Goal: Communication & Community: Answer question/provide support

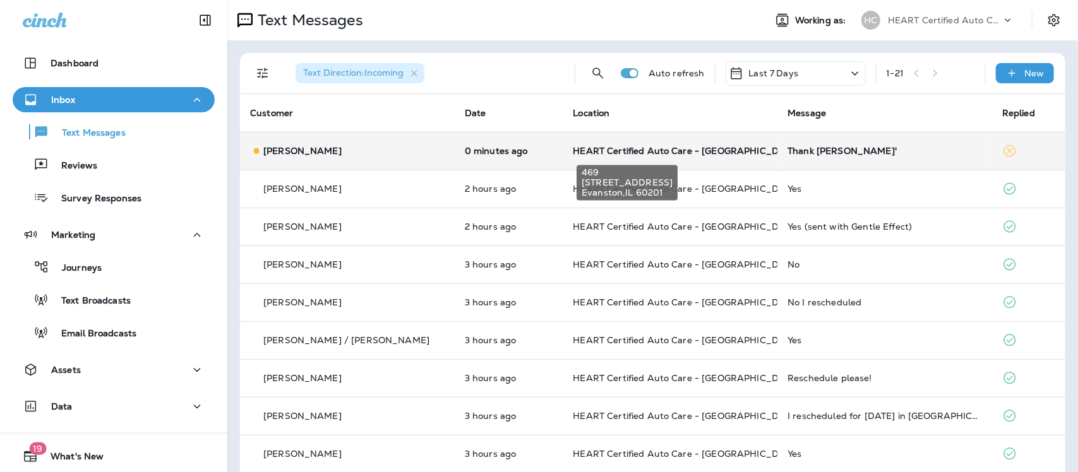
click at [696, 150] on span "HEART Certified Auto Care - [GEOGRAPHIC_DATA]" at bounding box center [686, 150] width 227 height 11
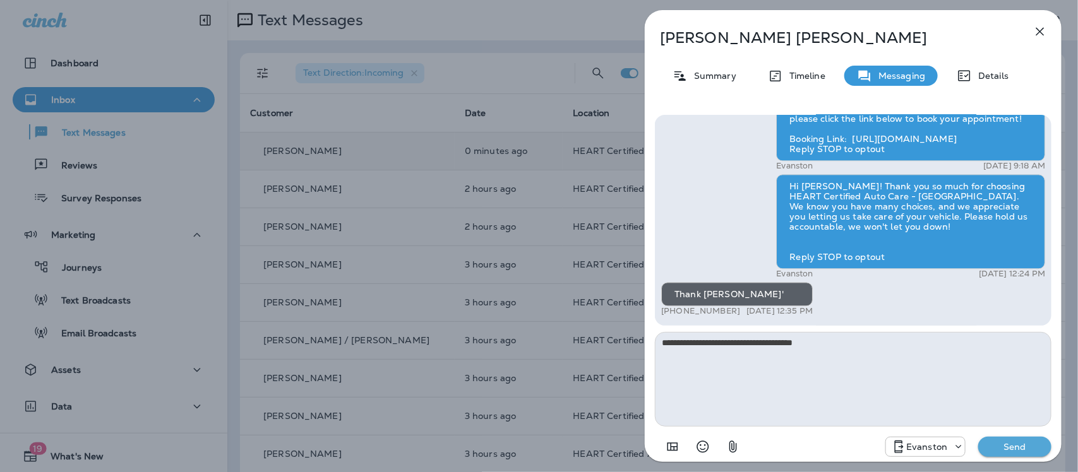
type textarea "**********"
click at [1024, 442] on p "Send" at bounding box center [1014, 446] width 53 height 11
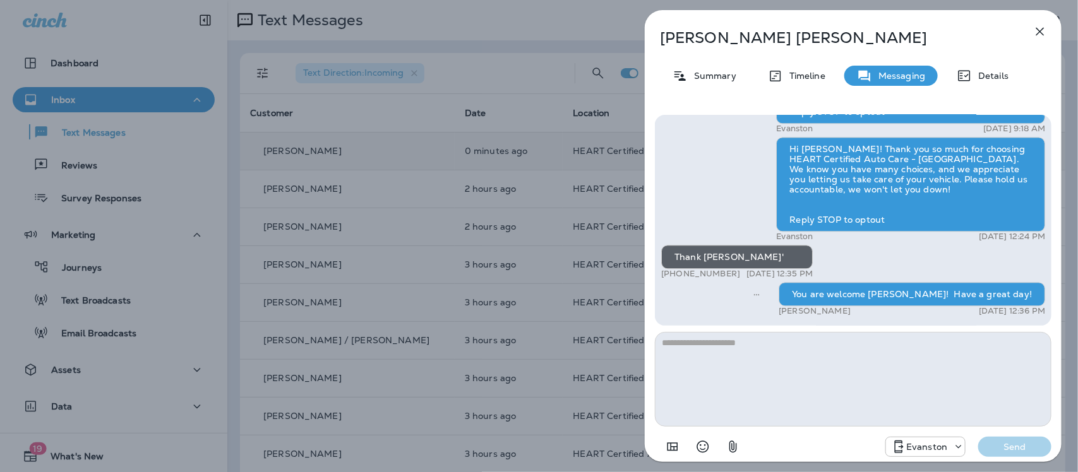
click at [1044, 25] on icon "button" at bounding box center [1040, 31] width 15 height 15
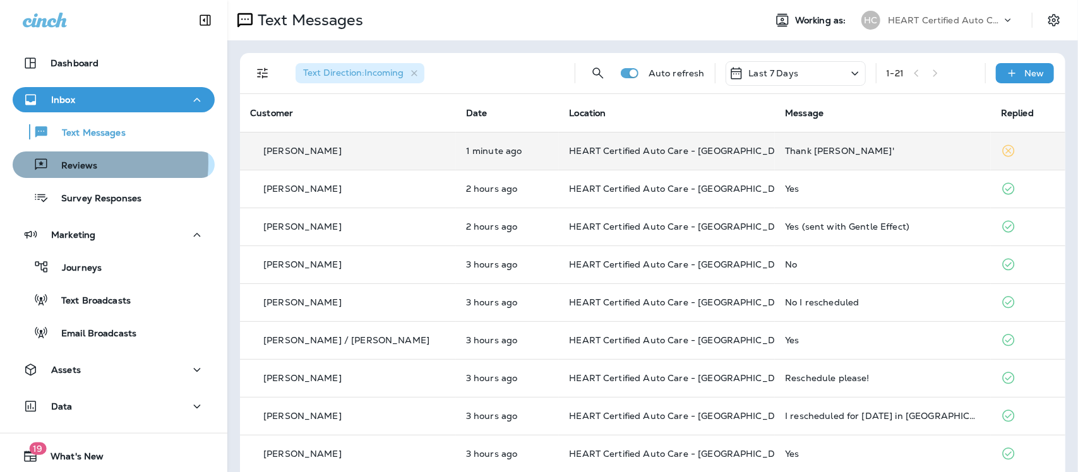
click at [64, 163] on p "Reviews" at bounding box center [73, 166] width 49 height 12
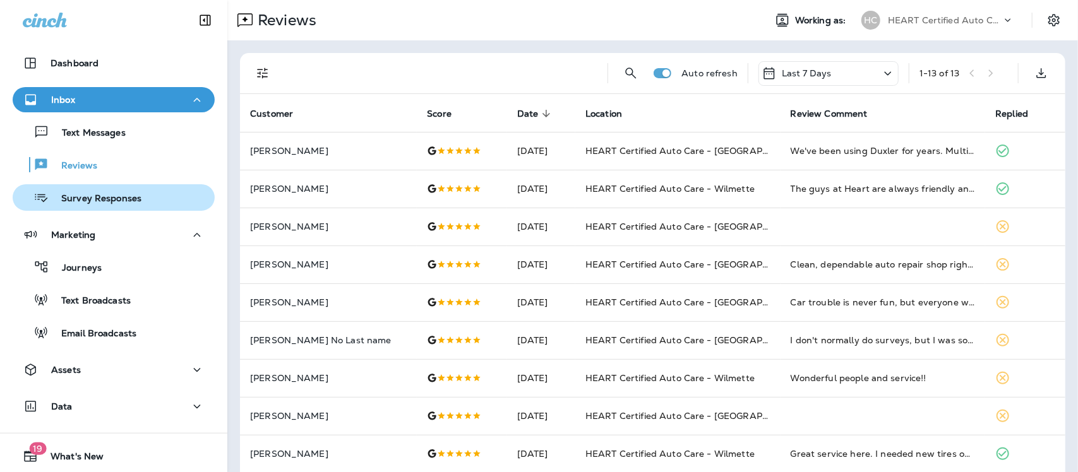
click at [79, 199] on p "Survey Responses" at bounding box center [95, 199] width 93 height 12
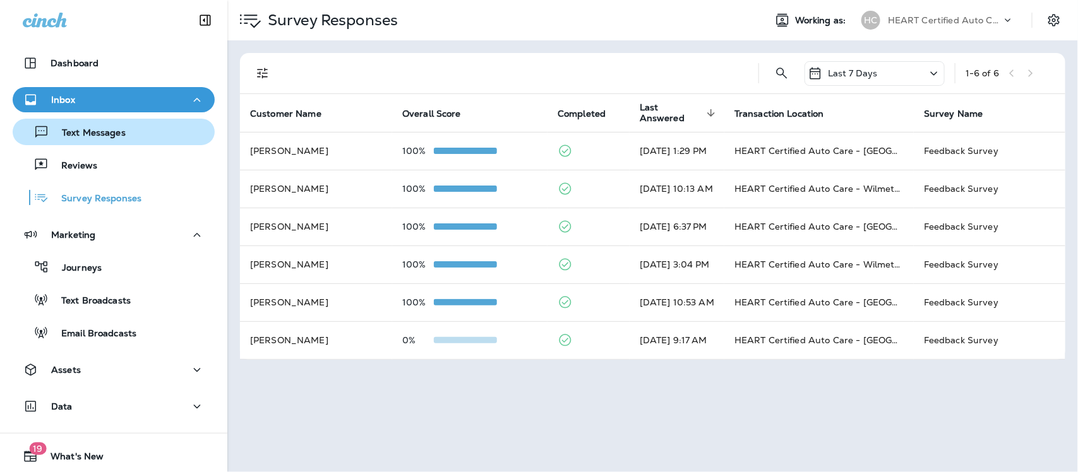
click at [77, 129] on p "Text Messages" at bounding box center [87, 134] width 76 height 12
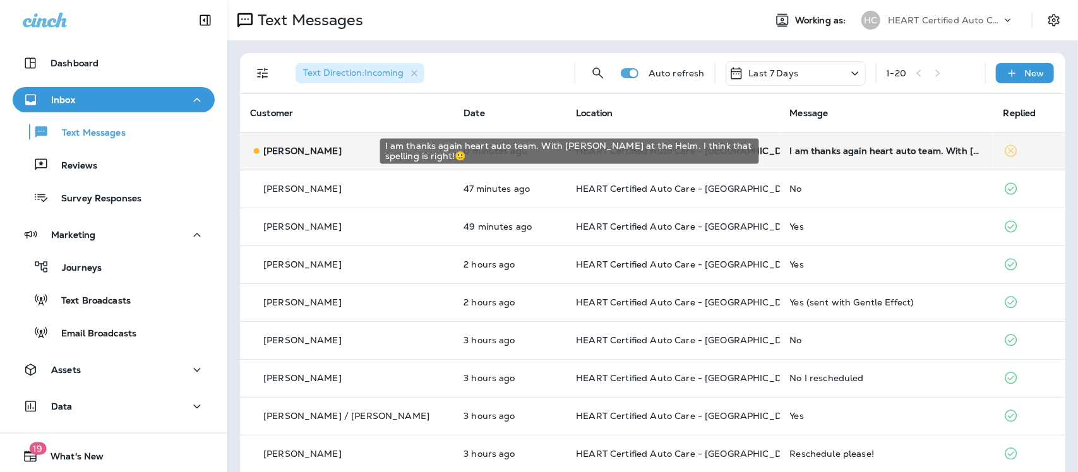
click at [797, 152] on div "I am thanks again heart auto team. With [PERSON_NAME] at the Helm. I think that…" at bounding box center [886, 151] width 193 height 10
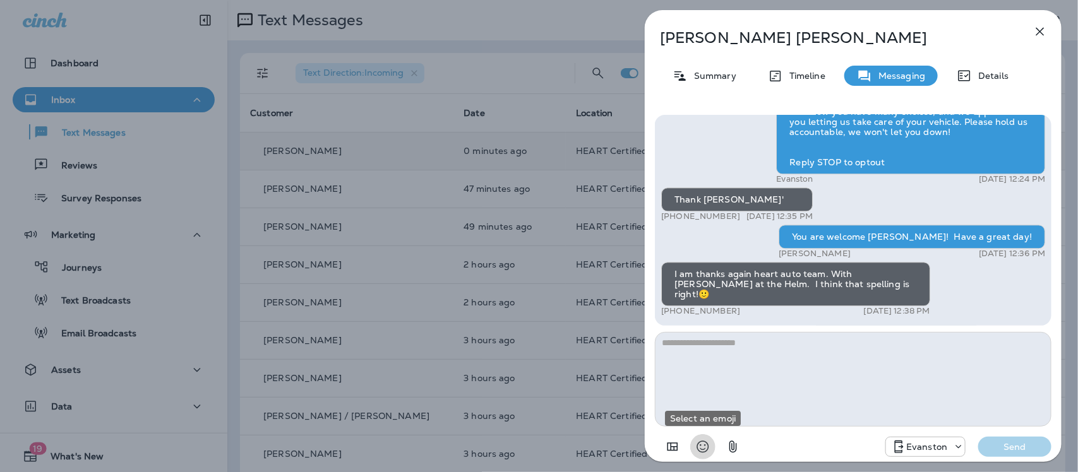
click at [699, 450] on icon "Select an emoji" at bounding box center [702, 447] width 15 height 15
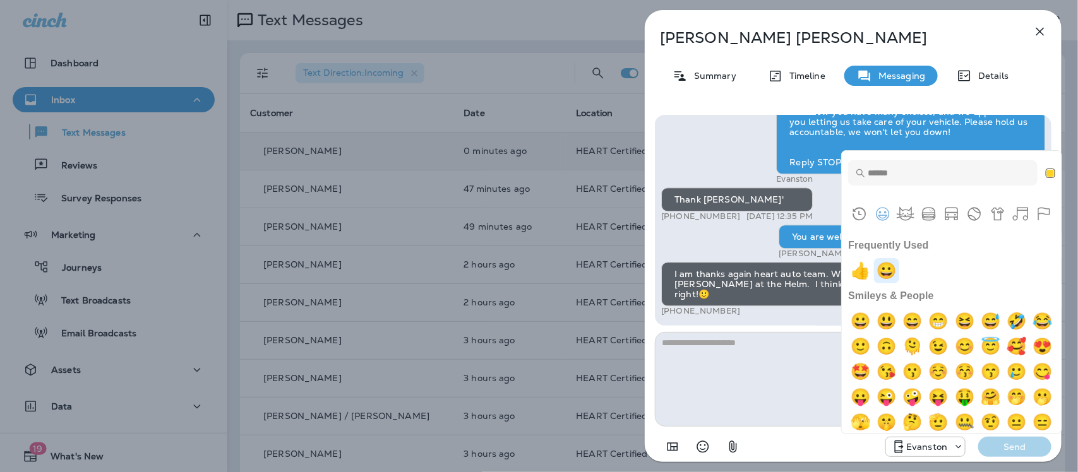
click at [887, 273] on img "grinning" at bounding box center [886, 270] width 25 height 25
type textarea "**"
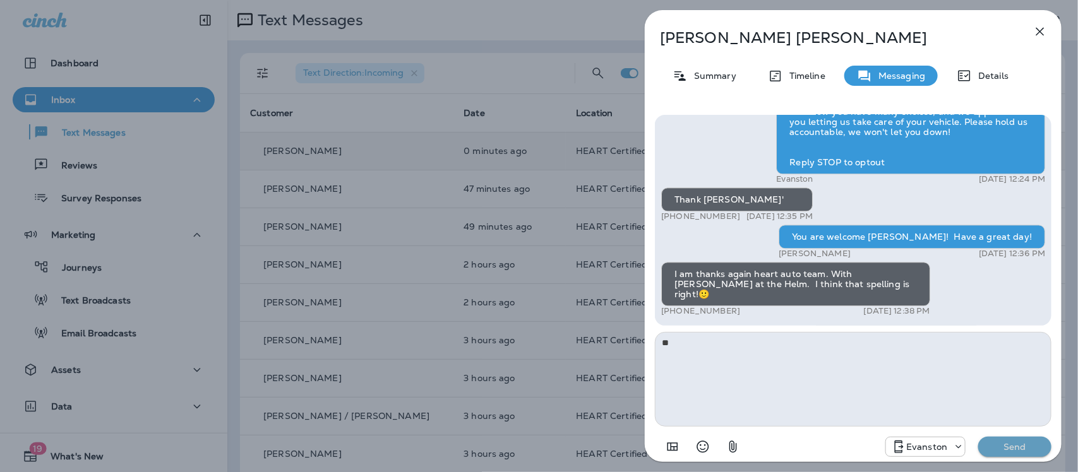
click at [1007, 447] on p "Send" at bounding box center [1014, 446] width 53 height 11
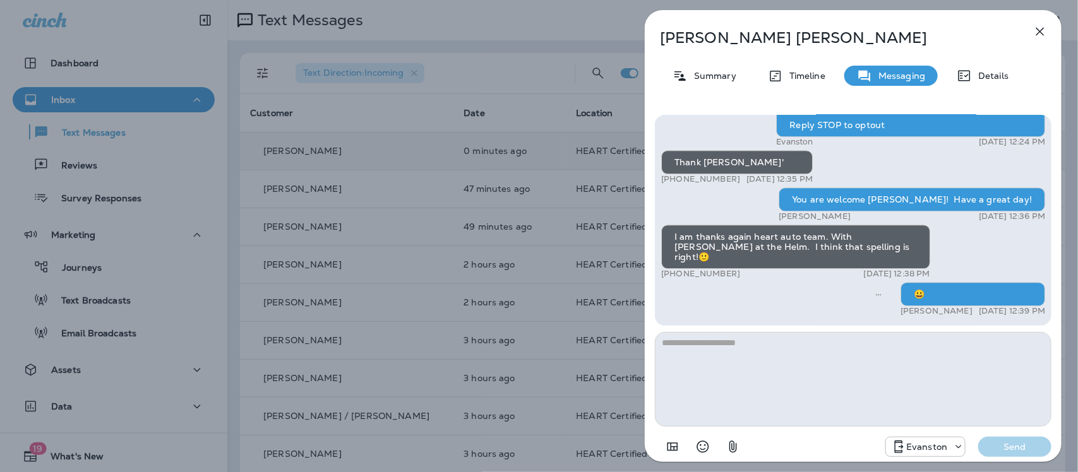
click at [1040, 32] on icon "button" at bounding box center [1040, 31] width 15 height 15
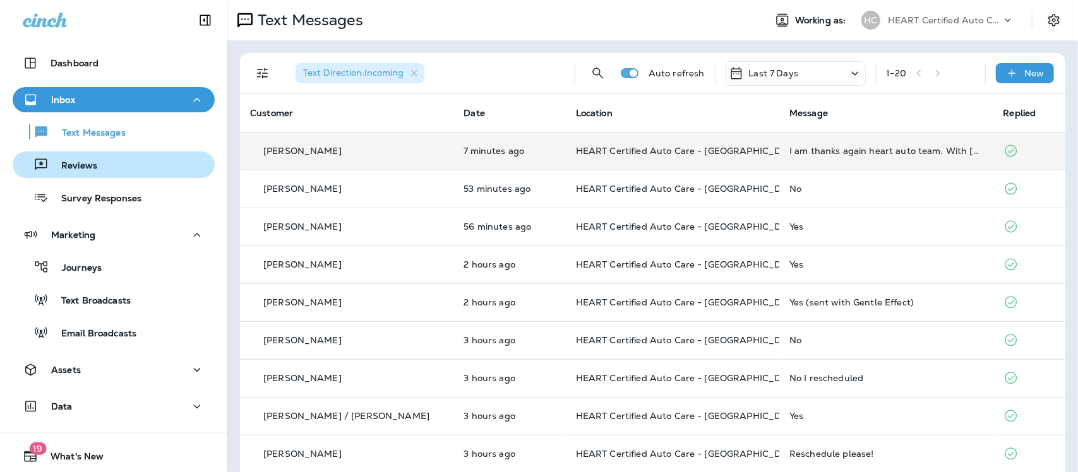
click at [89, 167] on p "Reviews" at bounding box center [73, 166] width 49 height 12
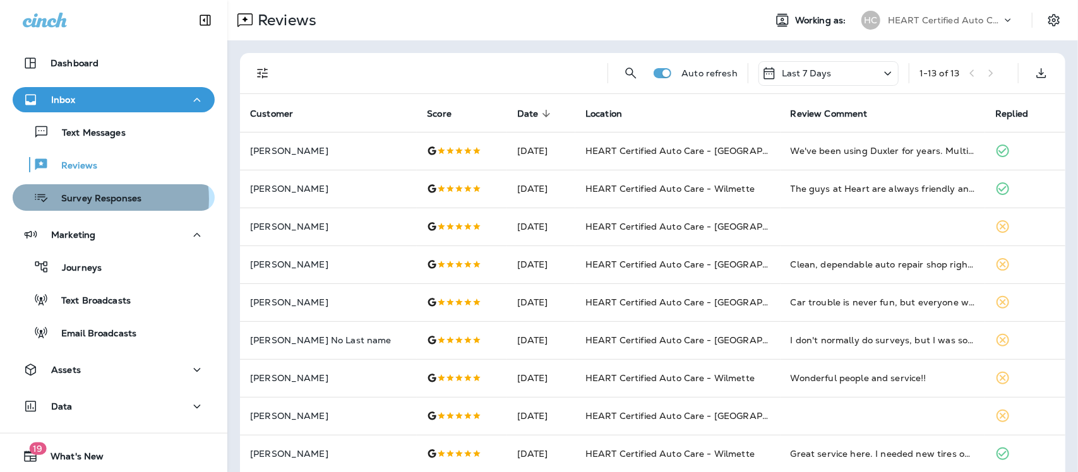
click at [101, 199] on p "Survey Responses" at bounding box center [95, 199] width 93 height 12
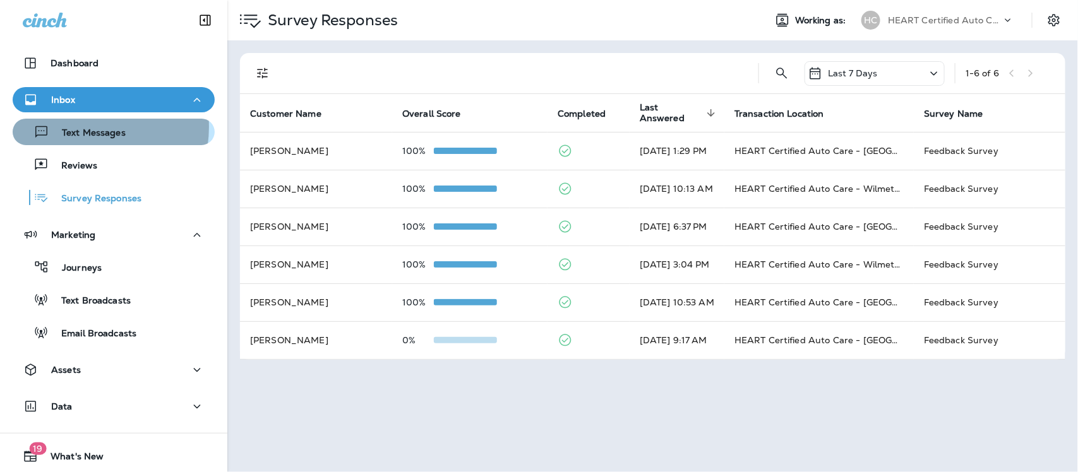
click at [81, 128] on p "Text Messages" at bounding box center [87, 134] width 76 height 12
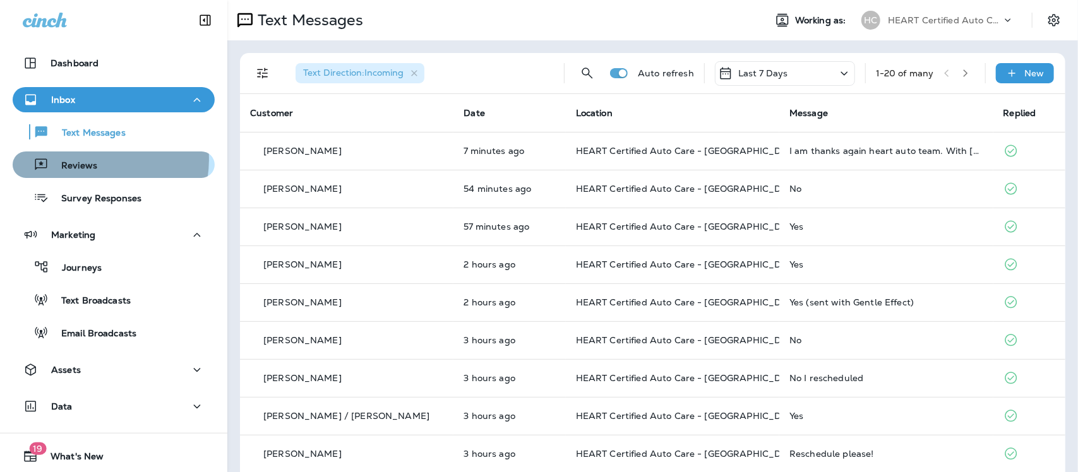
click at [80, 160] on p "Reviews" at bounding box center [73, 166] width 49 height 12
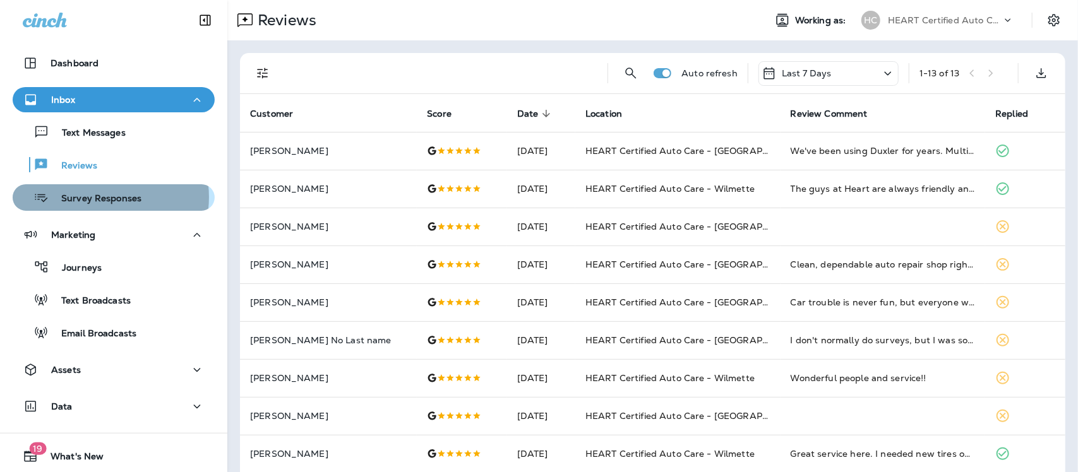
click at [97, 197] on p "Survey Responses" at bounding box center [95, 199] width 93 height 12
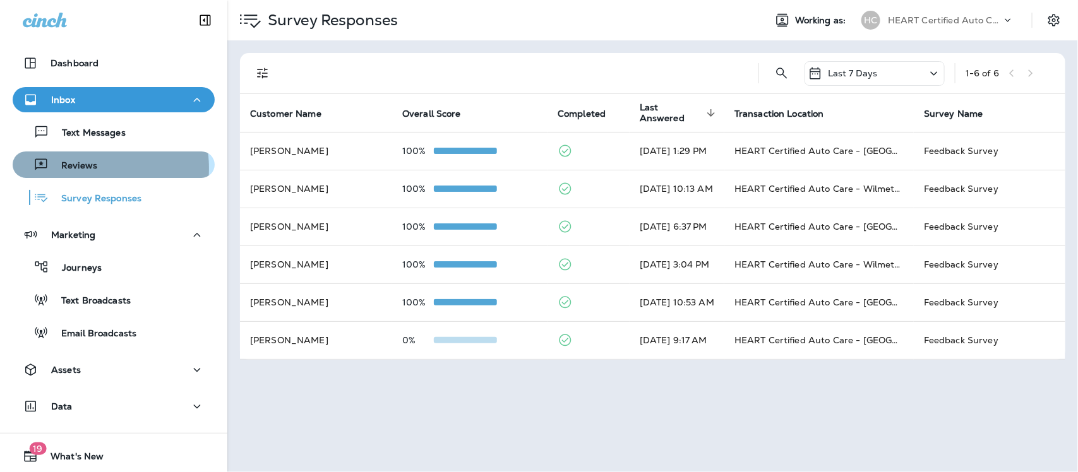
click at [78, 168] on p "Reviews" at bounding box center [73, 166] width 49 height 12
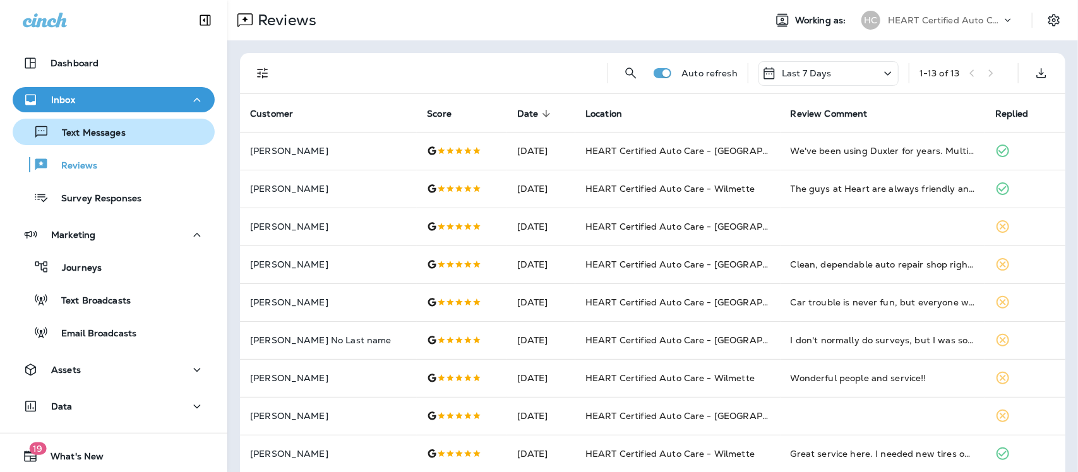
click at [84, 133] on p "Text Messages" at bounding box center [87, 134] width 76 height 12
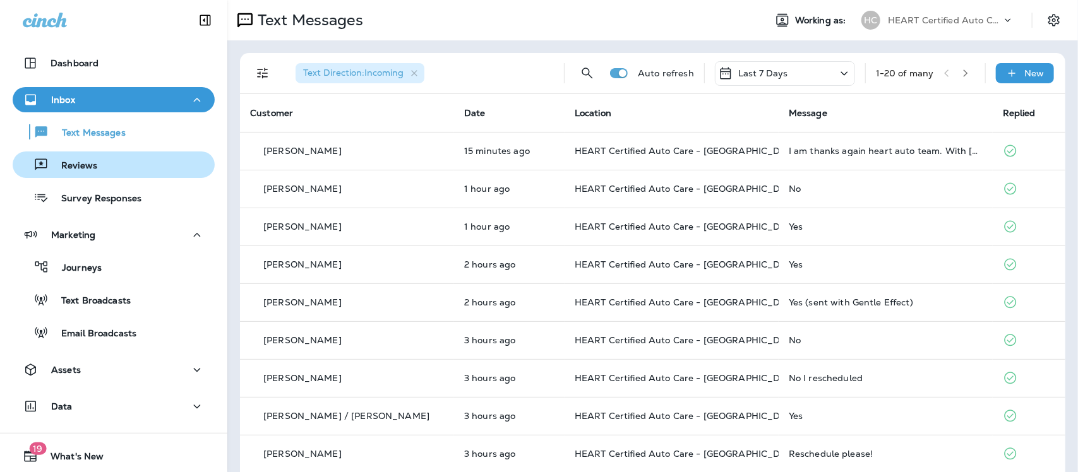
click at [73, 163] on p "Reviews" at bounding box center [73, 166] width 49 height 12
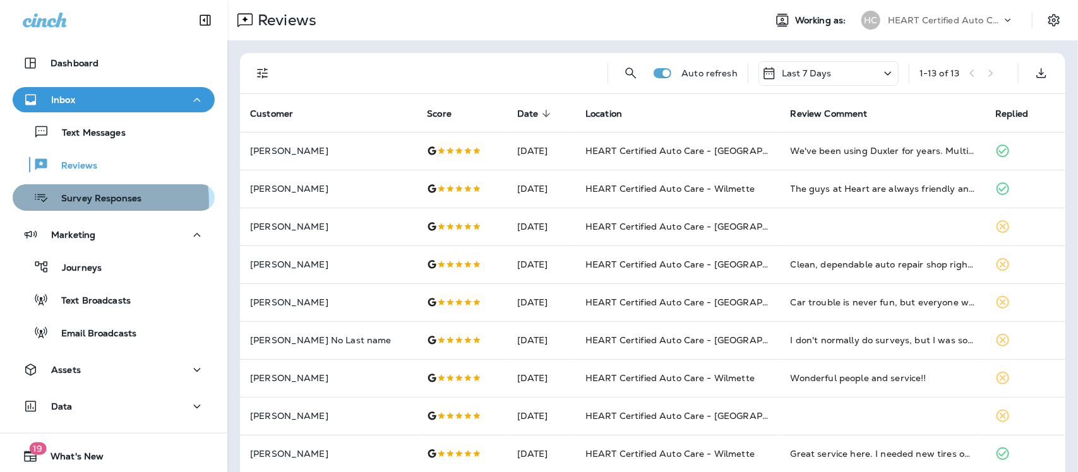
click at [83, 202] on p "Survey Responses" at bounding box center [95, 199] width 93 height 12
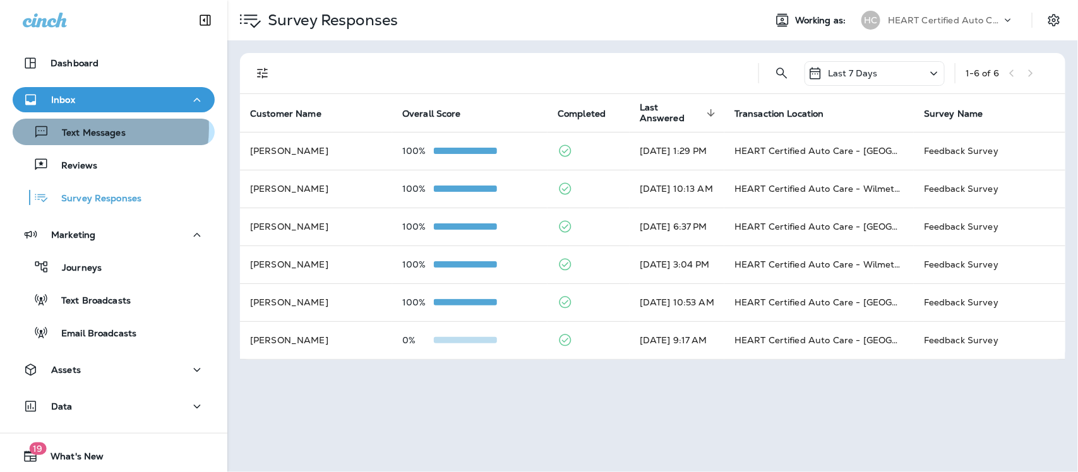
click at [86, 129] on p "Text Messages" at bounding box center [87, 134] width 76 height 12
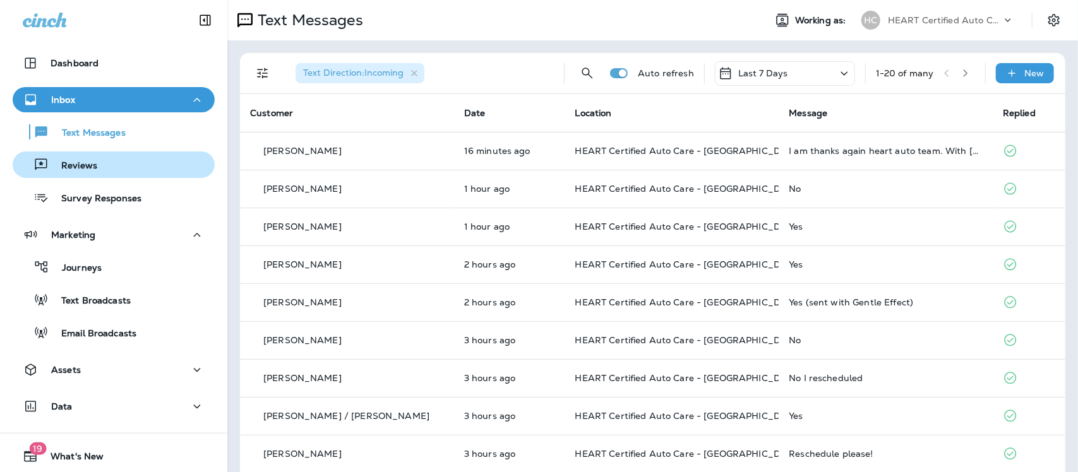
drag, startPoint x: 75, startPoint y: 163, endPoint x: 66, endPoint y: 168, distance: 9.6
click at [74, 164] on p "Reviews" at bounding box center [73, 166] width 49 height 12
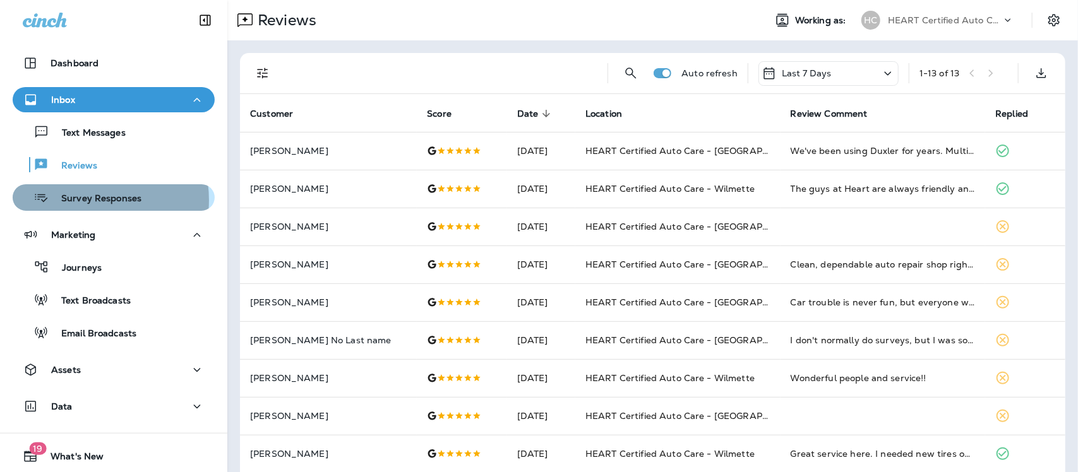
click at [87, 200] on p "Survey Responses" at bounding box center [95, 199] width 93 height 12
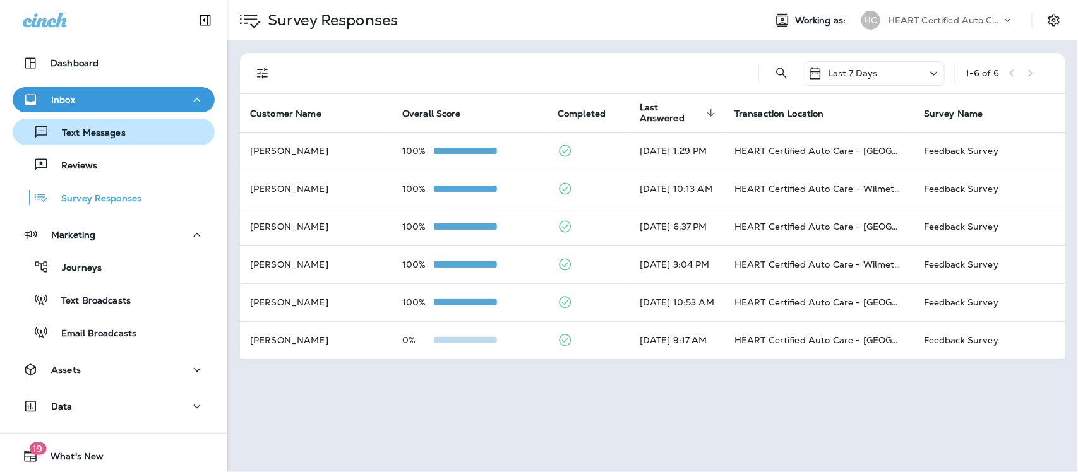
click at [98, 128] on p "Text Messages" at bounding box center [87, 134] width 76 height 12
